Goal: Find specific page/section: Find specific page/section

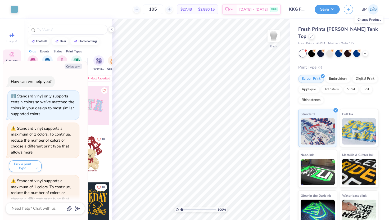
scroll to position [265, 0]
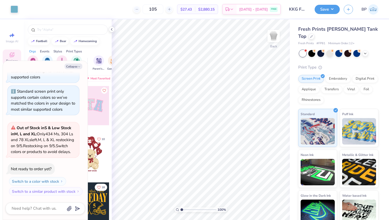
click at [325, 13] on div "Save" at bounding box center [327, 9] width 25 height 9
click at [365, 30] on div "Fresh Prints [PERSON_NAME] Tank Top" at bounding box center [338, 33] width 80 height 14
click at [314, 33] on div at bounding box center [312, 36] width 6 height 6
type textarea "x"
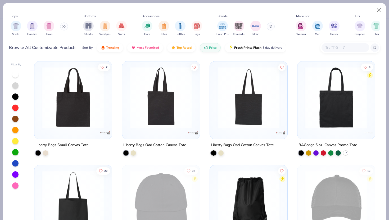
click at [337, 47] on input "text" at bounding box center [345, 47] width 41 height 6
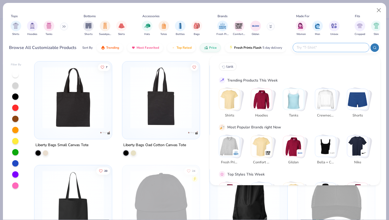
paste input "43011 - Baby Rib Spaghetti Tank"
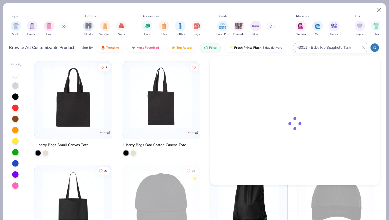
type input "43011 - Baby Rib Spaghetti Tank"
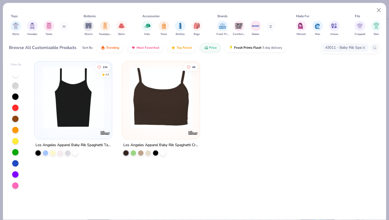
click at [92, 96] on img at bounding box center [73, 98] width 67 height 62
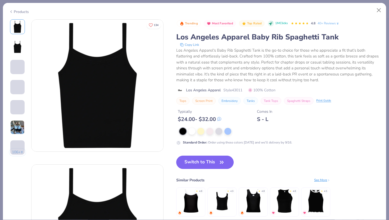
click at [212, 161] on button "Switch to This" at bounding box center [204, 162] width 57 height 13
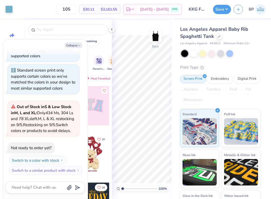
type textarea "x"
